Goal: Task Accomplishment & Management: Manage account settings

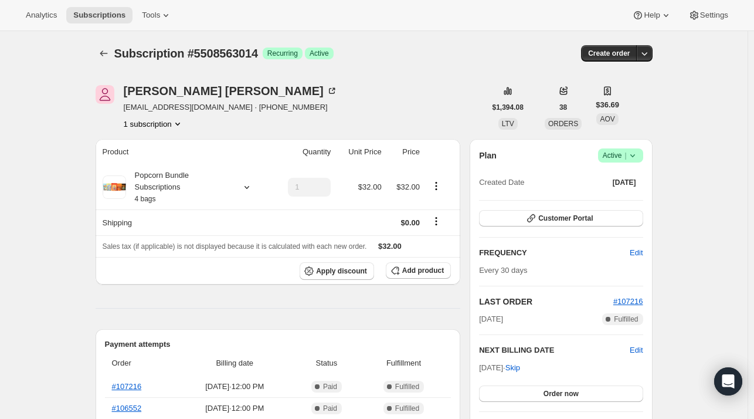
scroll to position [542, 0]
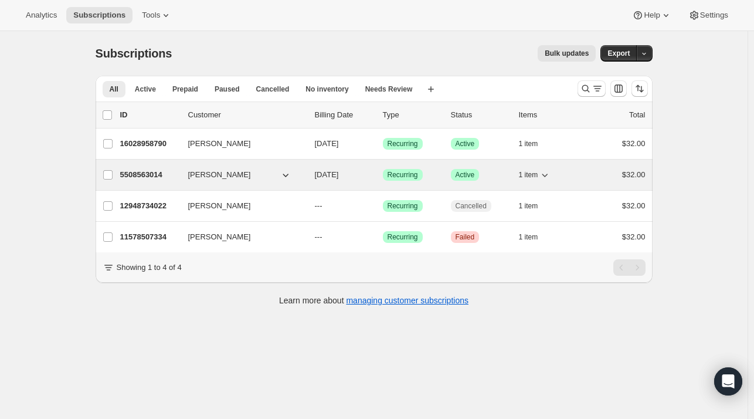
click at [220, 175] on span "[PERSON_NAME]" at bounding box center [219, 175] width 63 height 12
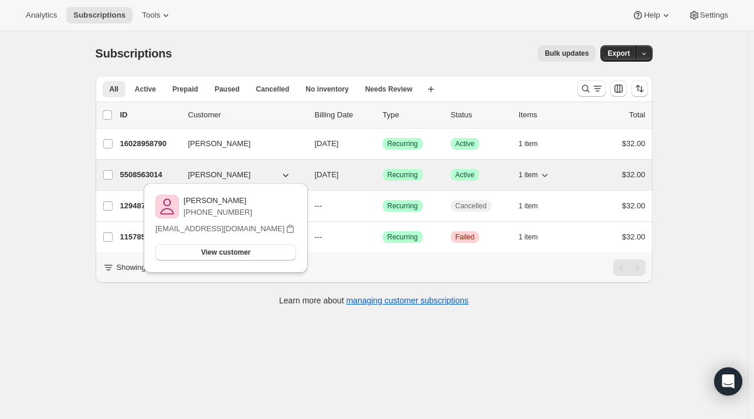
click at [284, 173] on icon "button" at bounding box center [286, 175] width 12 height 12
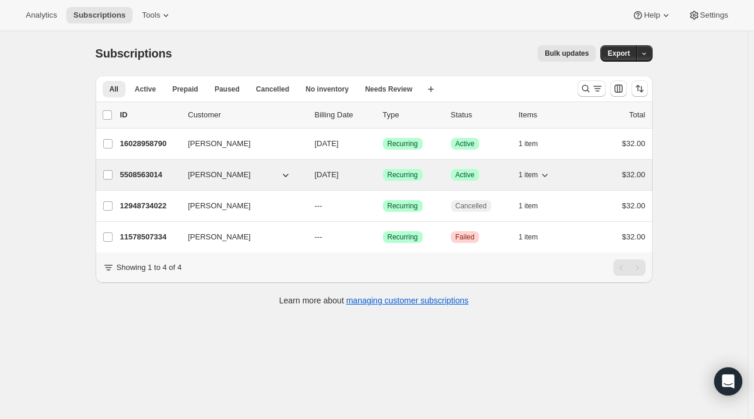
click at [284, 173] on icon "button" at bounding box center [286, 175] width 12 height 12
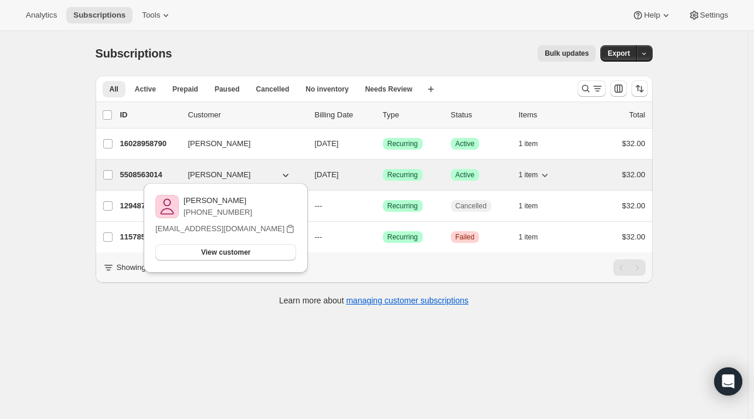
click at [142, 178] on p "5508563014" at bounding box center [149, 175] width 59 height 12
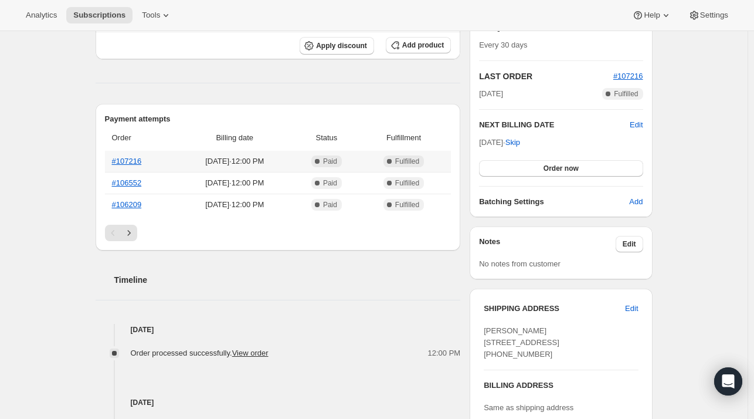
scroll to position [225, 0]
click at [520, 144] on span "Skip" at bounding box center [512, 143] width 15 height 12
